Goal: Find specific page/section: Find specific page/section

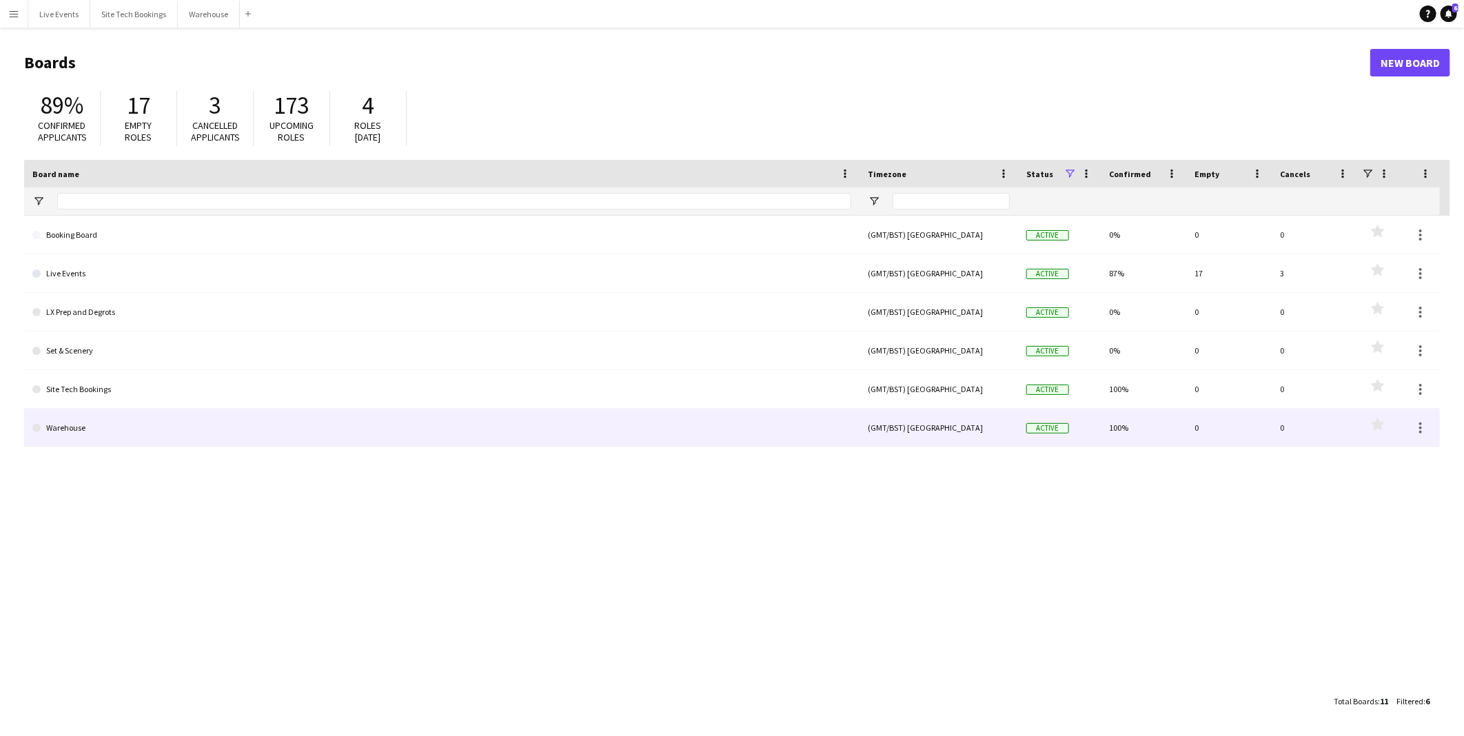
click at [149, 417] on link "Warehouse" at bounding box center [441, 428] width 819 height 39
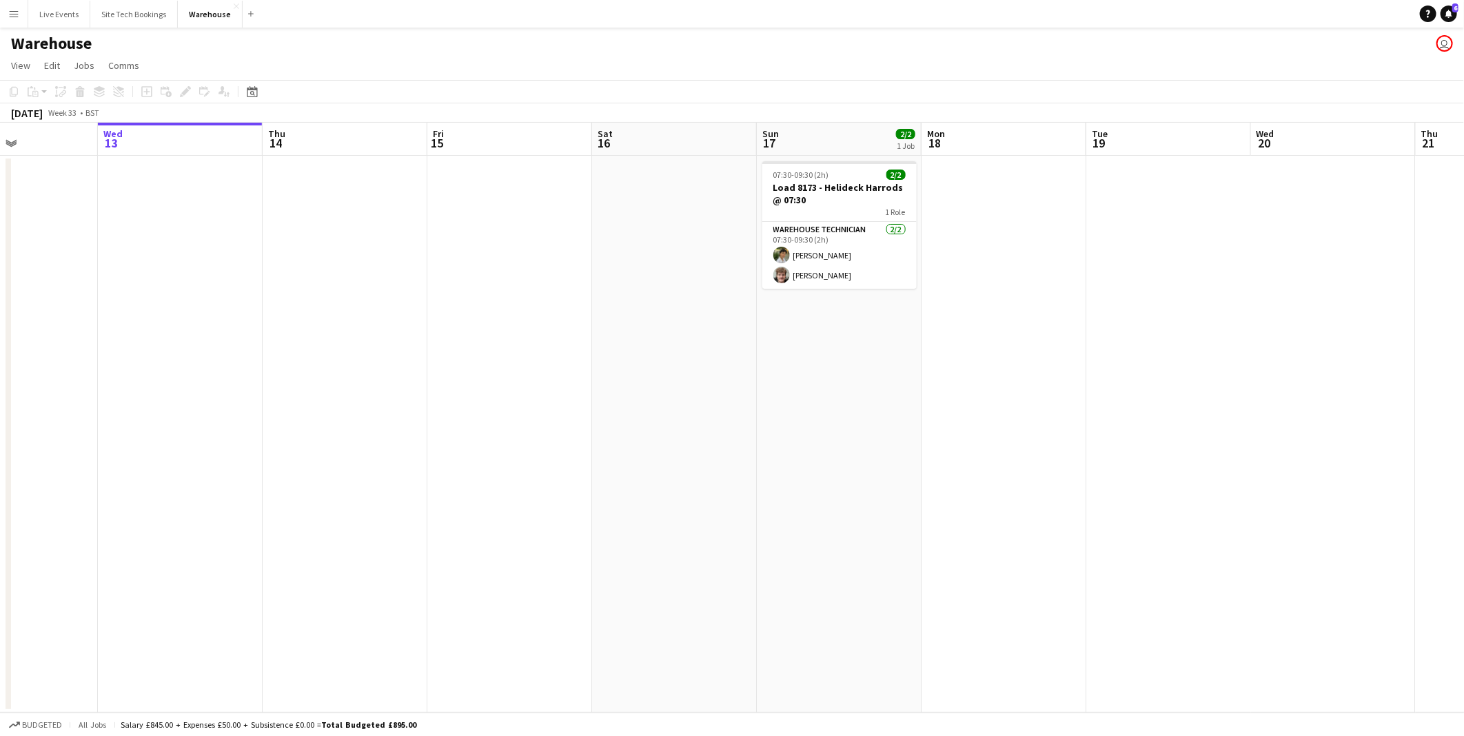
scroll to position [0, 398]
drag, startPoint x: 670, startPoint y: 398, endPoint x: 601, endPoint y: 404, distance: 69.1
click at [601, 404] on app-calendar-viewport "Sun 10 1/1 1 Job Mon 11 Tue 12 Wed 13 Thu 14 Fri 15 Sat 16 Sun 17 2/2 1 Job Mon…" at bounding box center [732, 418] width 1464 height 590
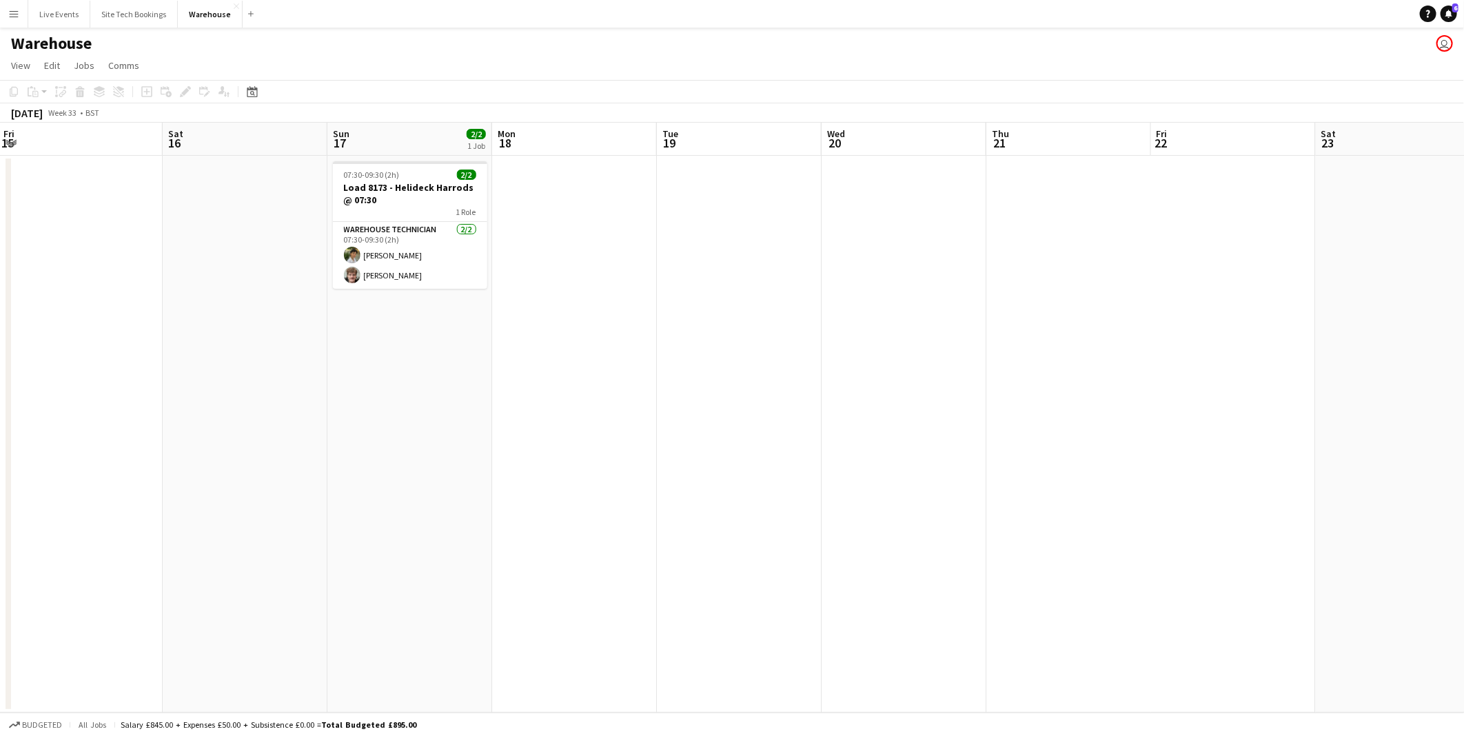
drag, startPoint x: 817, startPoint y: 376, endPoint x: 85, endPoint y: 334, distance: 732.4
click at [59, 340] on app-calendar-viewport "Tue 12 Wed 13 Thu 14 Fri 15 Sat 16 Sun 17 2/2 1 Job Mon 18 Tue 19 Wed 20 Thu 21…" at bounding box center [732, 418] width 1464 height 590
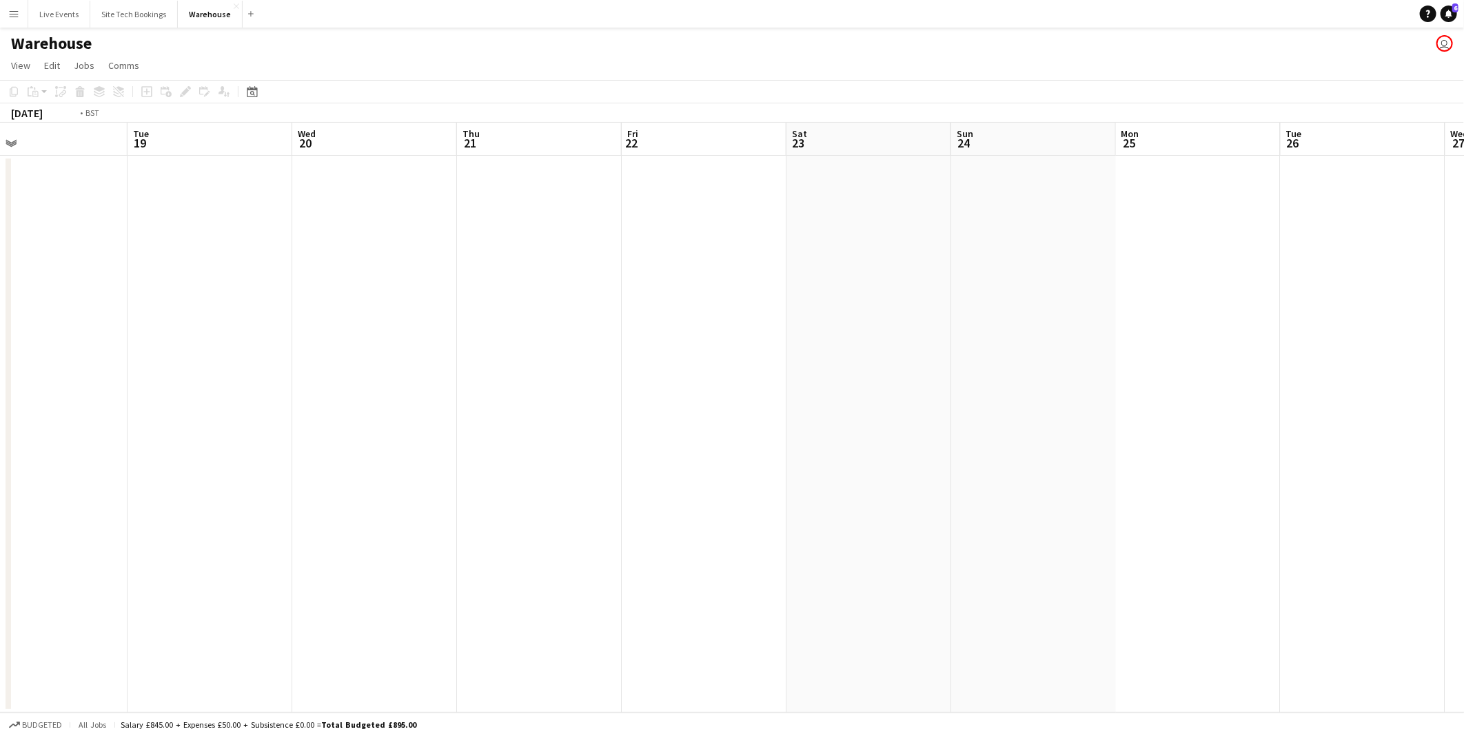
drag, startPoint x: 438, startPoint y: 346, endPoint x: 411, endPoint y: 346, distance: 26.9
click at [411, 346] on app-calendar-viewport "Fri 15 Sat 16 Sun 17 2/2 1 Job Mon 18 Tue 19 Wed 20 Thu 21 Fri 22 Sat 23 Sun 24…" at bounding box center [732, 418] width 1464 height 590
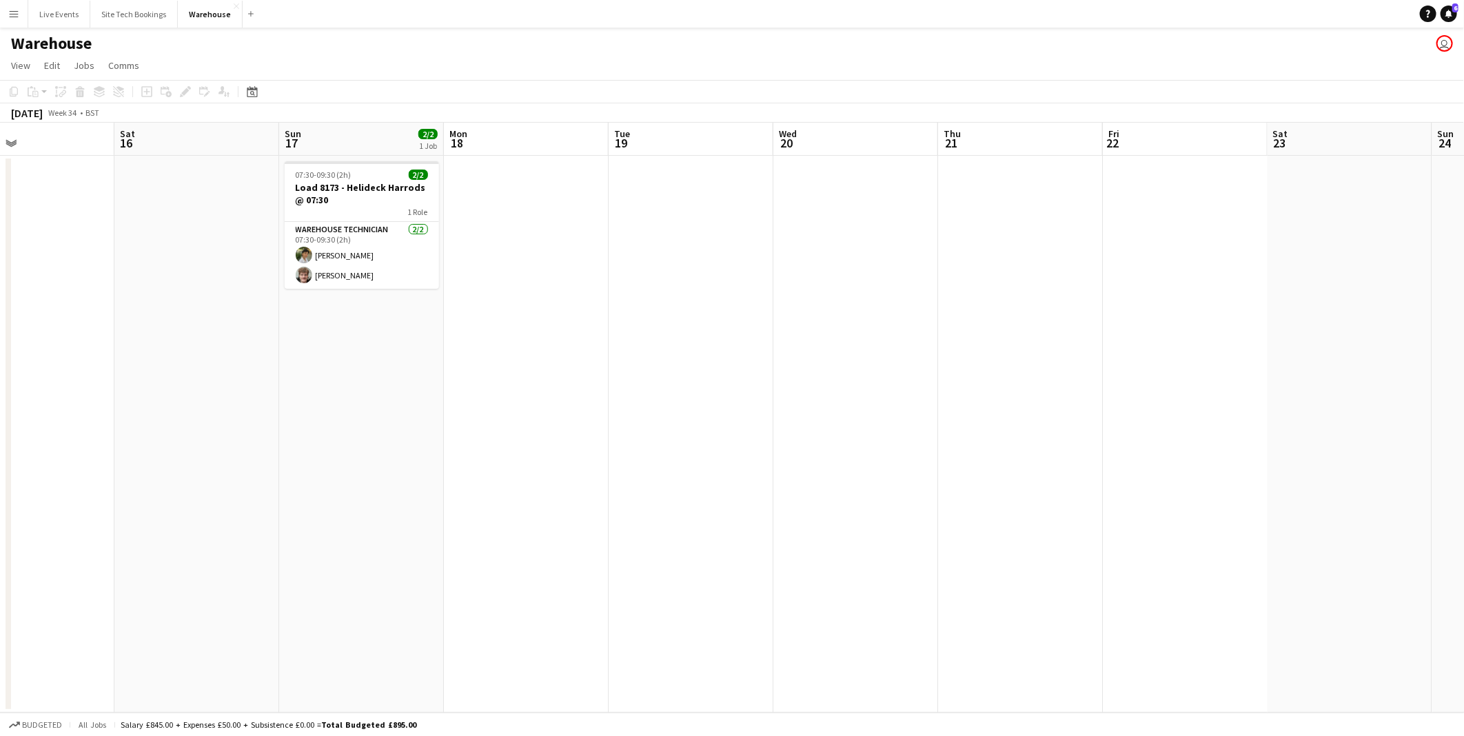
scroll to position [0, 347]
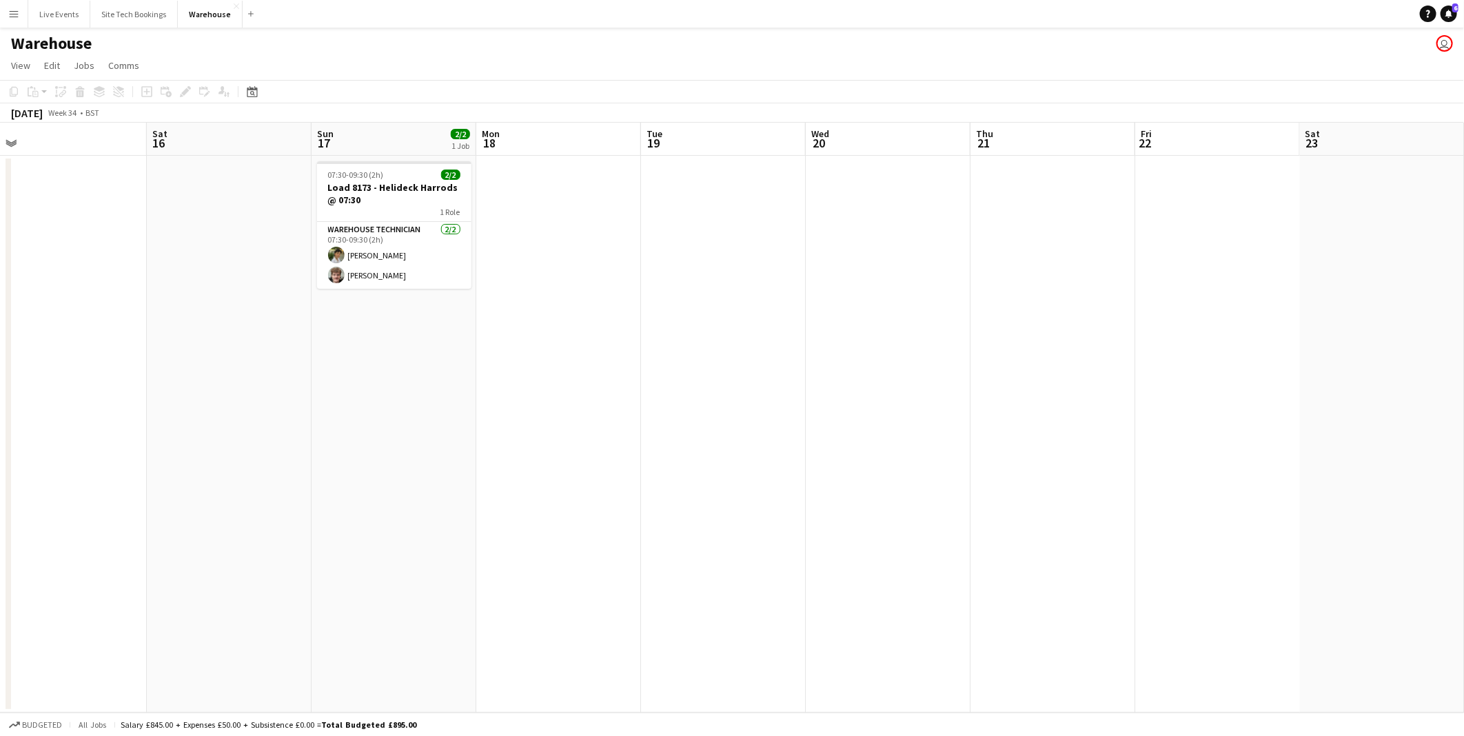
drag, startPoint x: 740, startPoint y: 364, endPoint x: 1254, endPoint y: 394, distance: 514.9
click at [1254, 394] on app-calendar-viewport "Wed 13 Thu 14 Fri 15 Sat 16 Sun 17 2/2 1 Job Mon 18 Tue 19 Wed 20 Thu 21 Fri 22…" at bounding box center [732, 418] width 1464 height 590
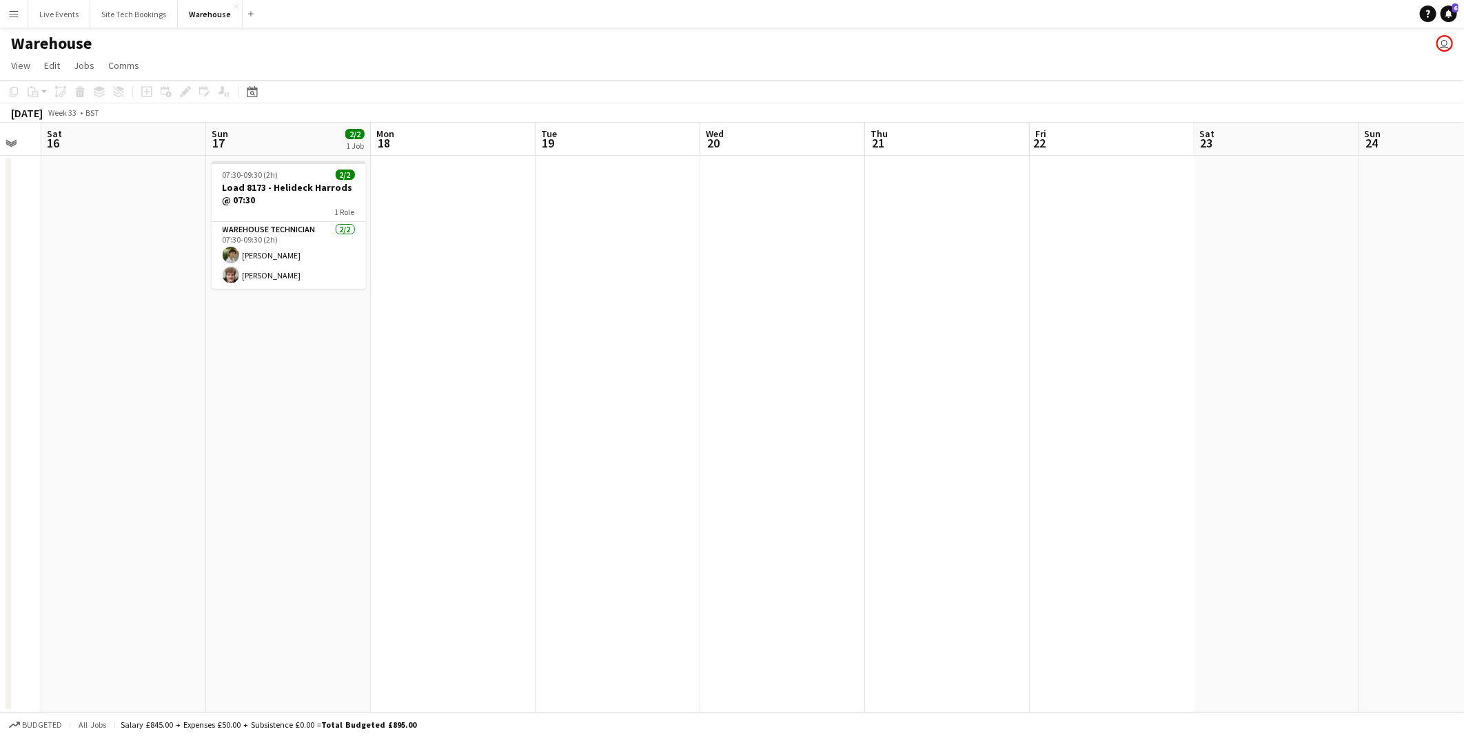
drag, startPoint x: 980, startPoint y: 380, endPoint x: 838, endPoint y: 380, distance: 142.0
click at [788, 380] on app-calendar-viewport "Wed 13 Thu 14 Fri 15 Sat 16 Sun 17 2/2 1 Job Mon 18 Tue 19 Wed 20 Thu 21 Fri 22…" at bounding box center [732, 418] width 1464 height 590
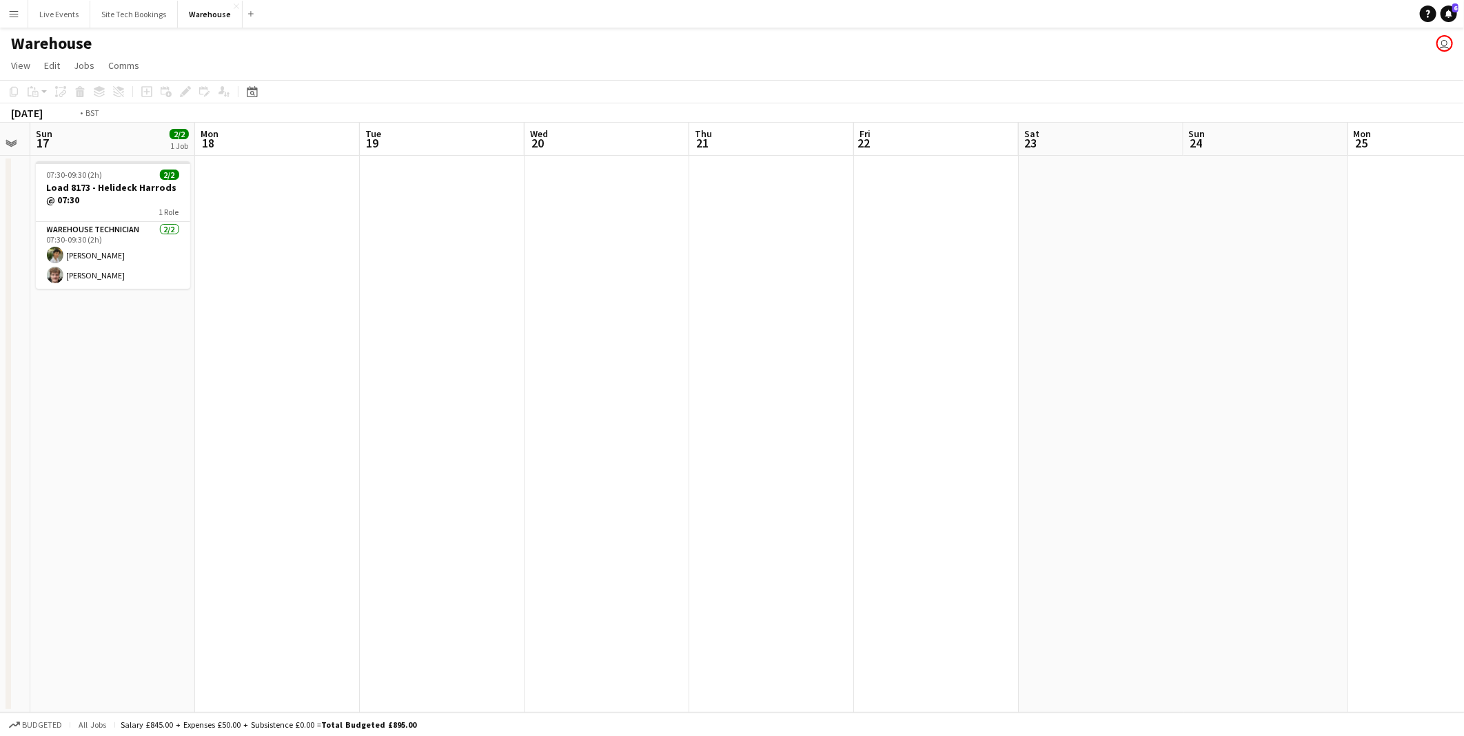
drag, startPoint x: 925, startPoint y: 376, endPoint x: 745, endPoint y: 368, distance: 180.7
click at [745, 368] on app-calendar-viewport "Thu 14 Fri 15 Sat 16 Sun 17 2/2 1 Job Mon 18 Tue 19 Wed 20 Thu 21 Fri 22 Sat 23…" at bounding box center [732, 418] width 1464 height 590
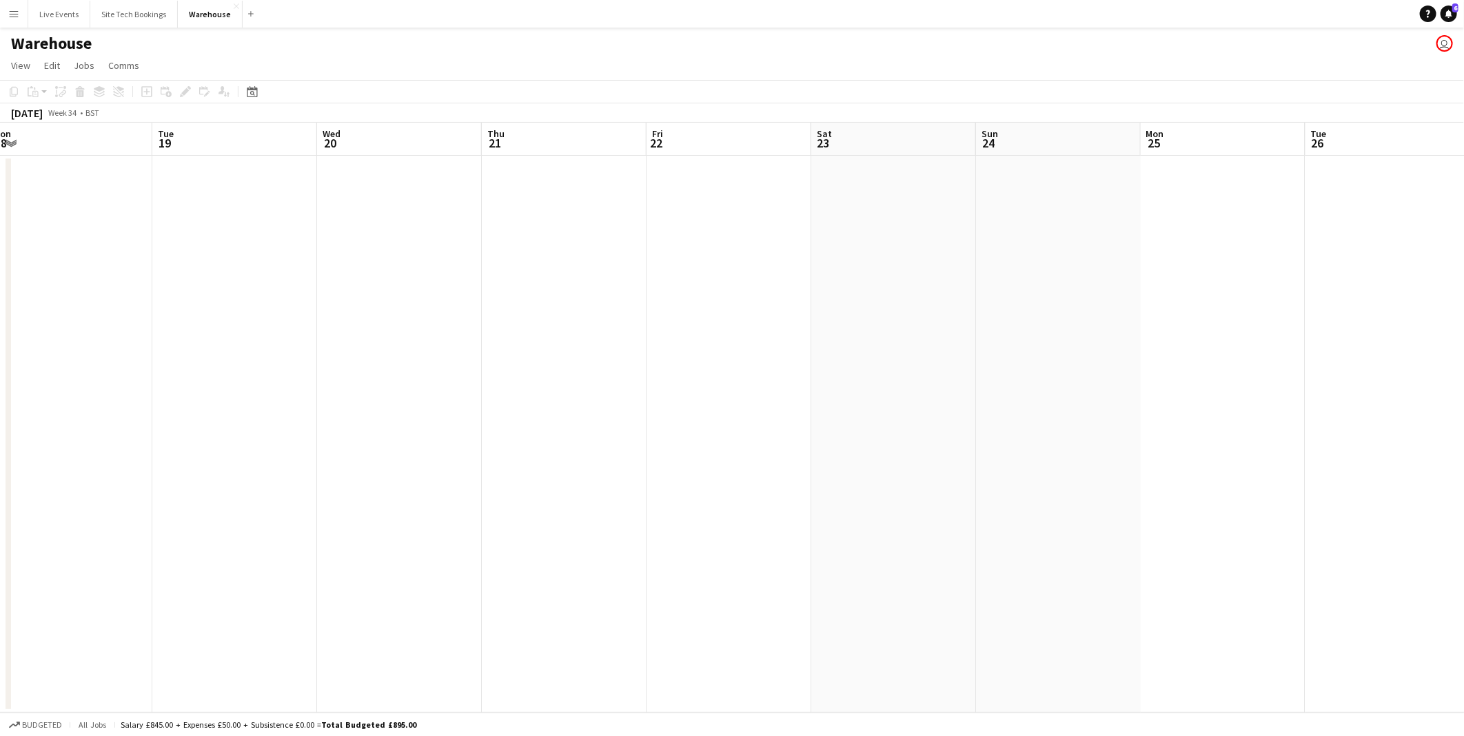
click at [1009, 348] on app-date-cell at bounding box center [1058, 434] width 165 height 557
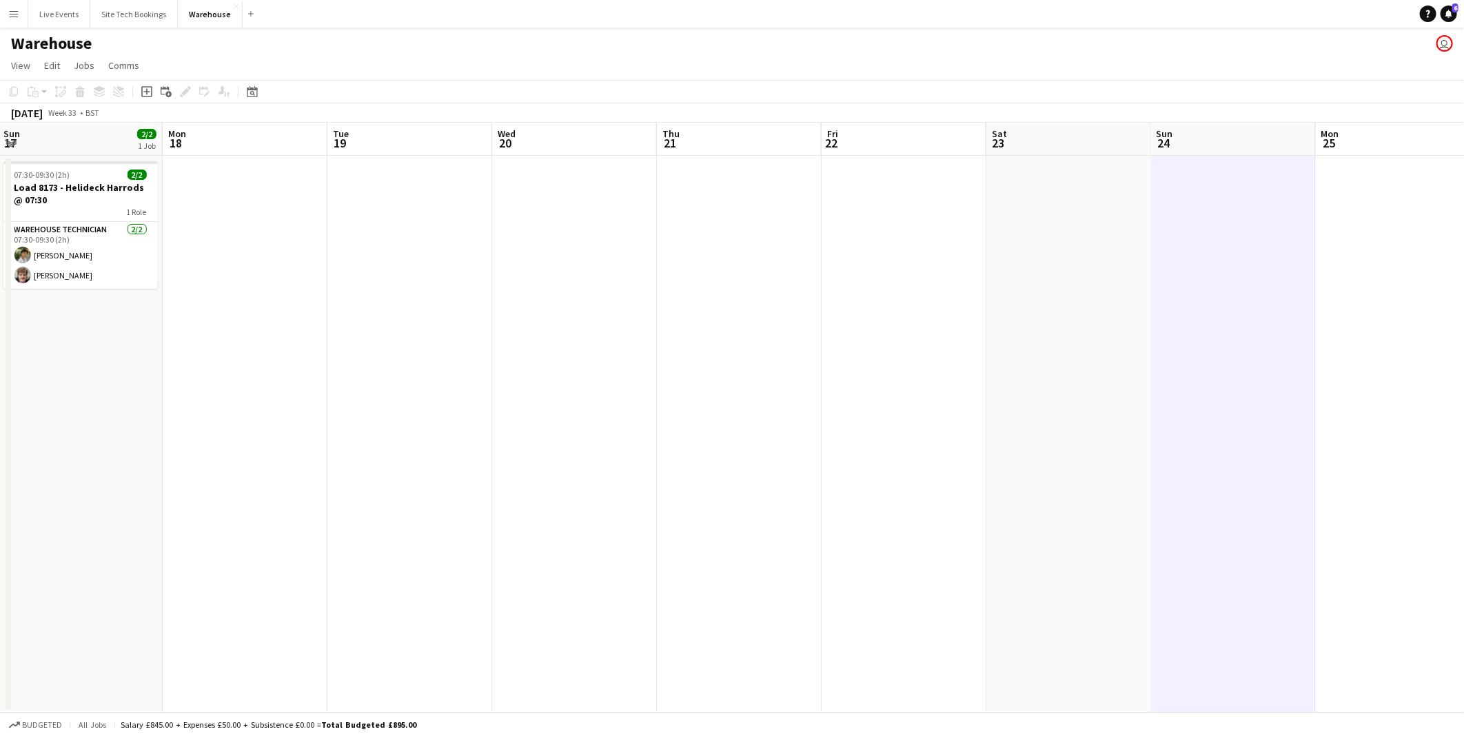
scroll to position [0, 548]
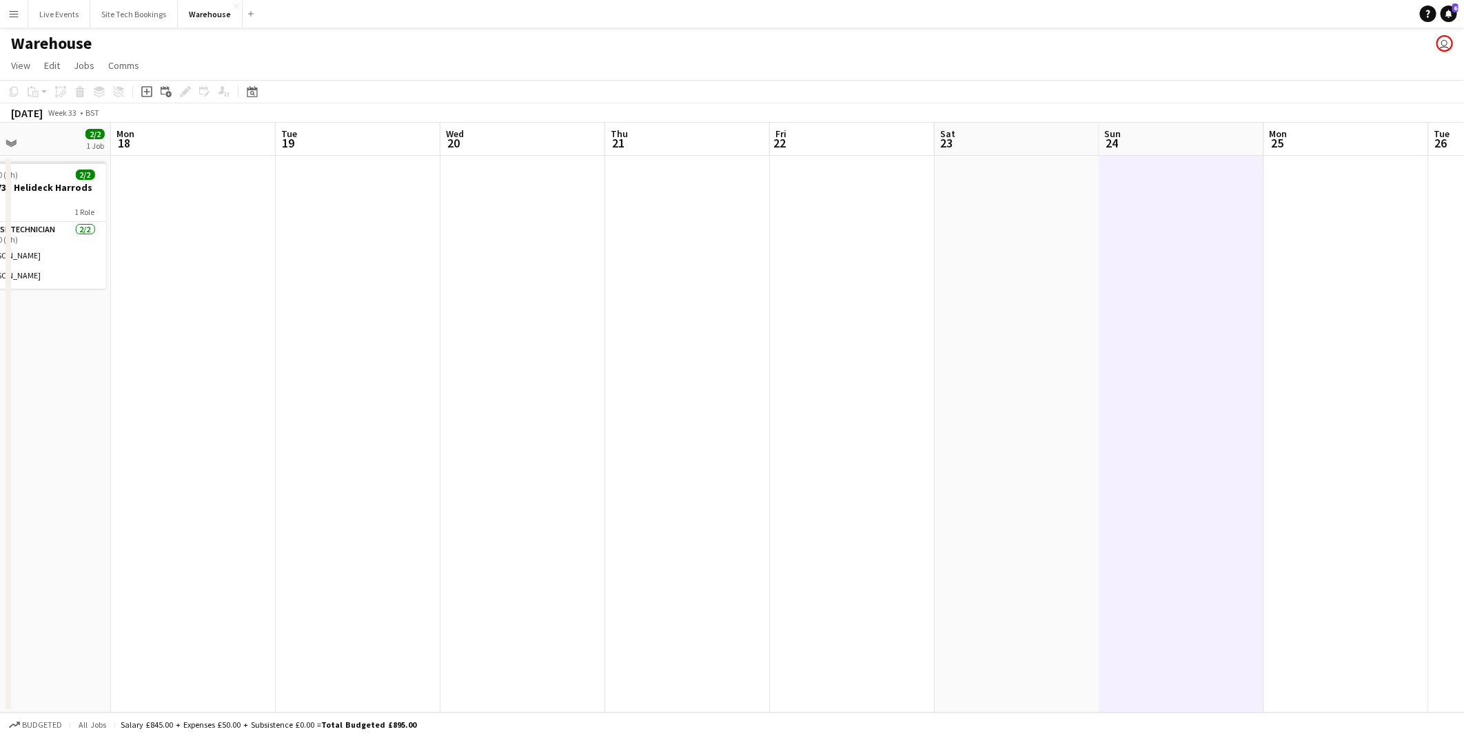
drag, startPoint x: 1044, startPoint y: 352, endPoint x: 1167, endPoint y: 382, distance: 127.0
click at [1167, 382] on app-calendar-viewport "Thu 14 Fri 15 Sat 16 Sun 17 2/2 1 Job Mon 18 Tue 19 Wed 20 Thu 21 Fri 22 Sat 23…" at bounding box center [732, 418] width 1464 height 590
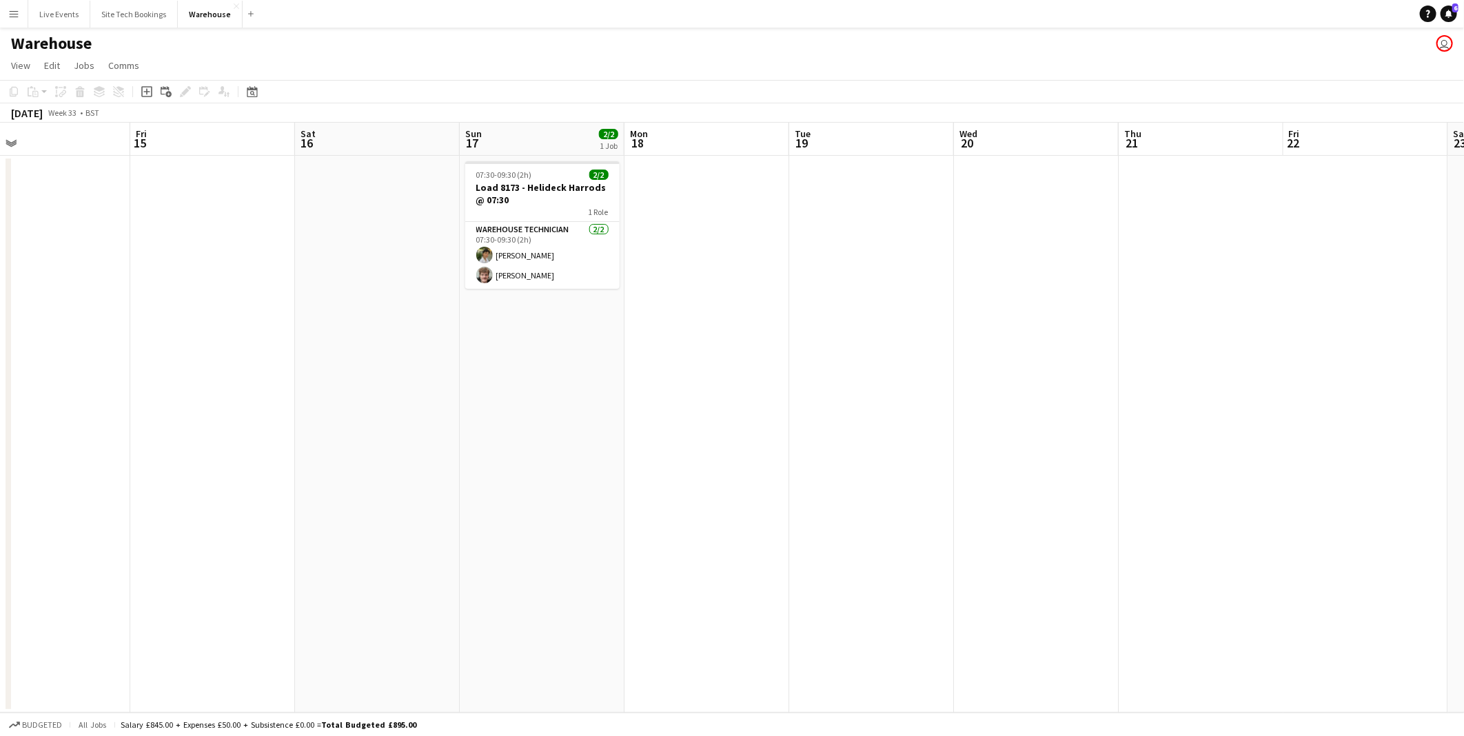
scroll to position [0, 346]
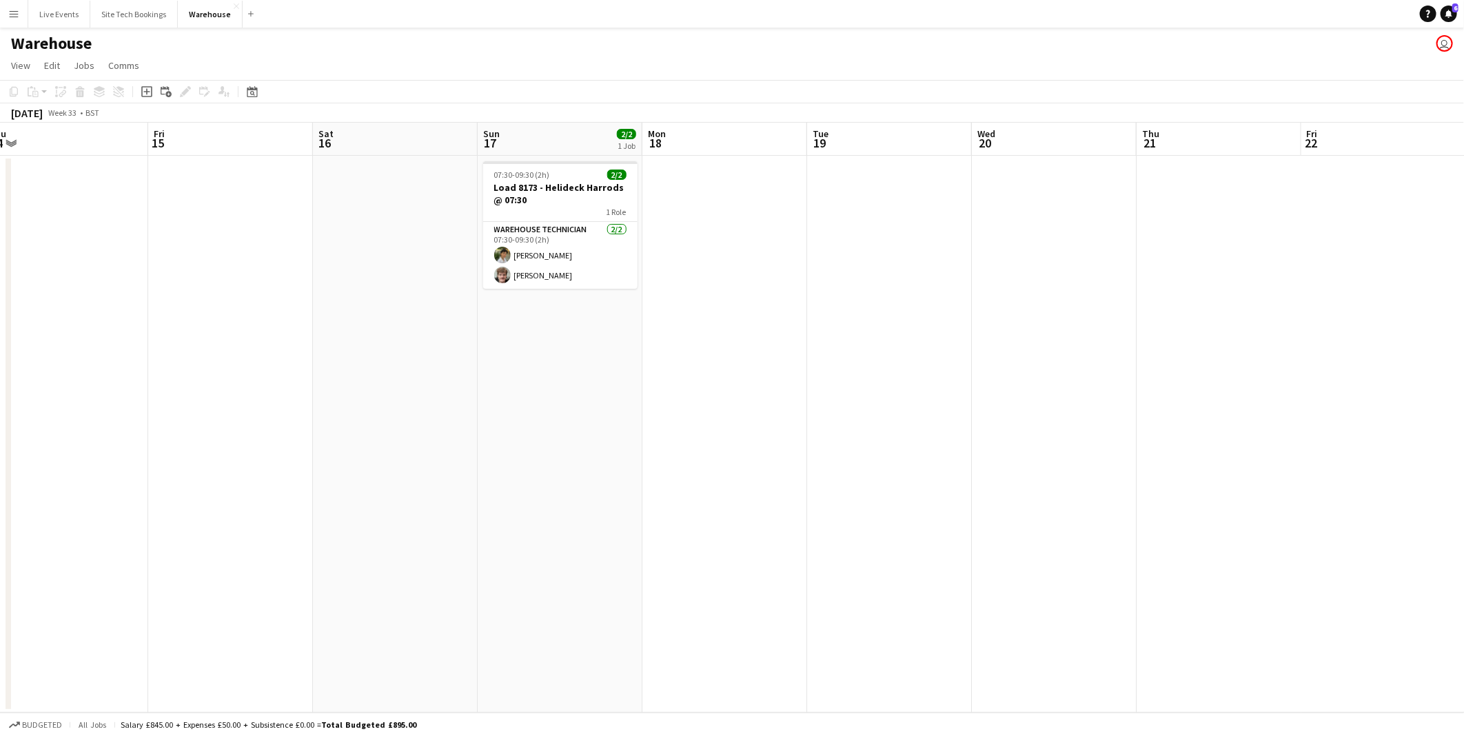
drag, startPoint x: 494, startPoint y: 328, endPoint x: 1002, endPoint y: 361, distance: 508.9
click at [1002, 361] on app-calendar-viewport "Tue 12 Wed 13 Thu 14 Fri 15 Sat 16 Sun 17 2/2 1 Job Mon 18 Tue 19 Wed 20 Thu 21…" at bounding box center [732, 418] width 1464 height 590
